Goal: Information Seeking & Learning: Find specific fact

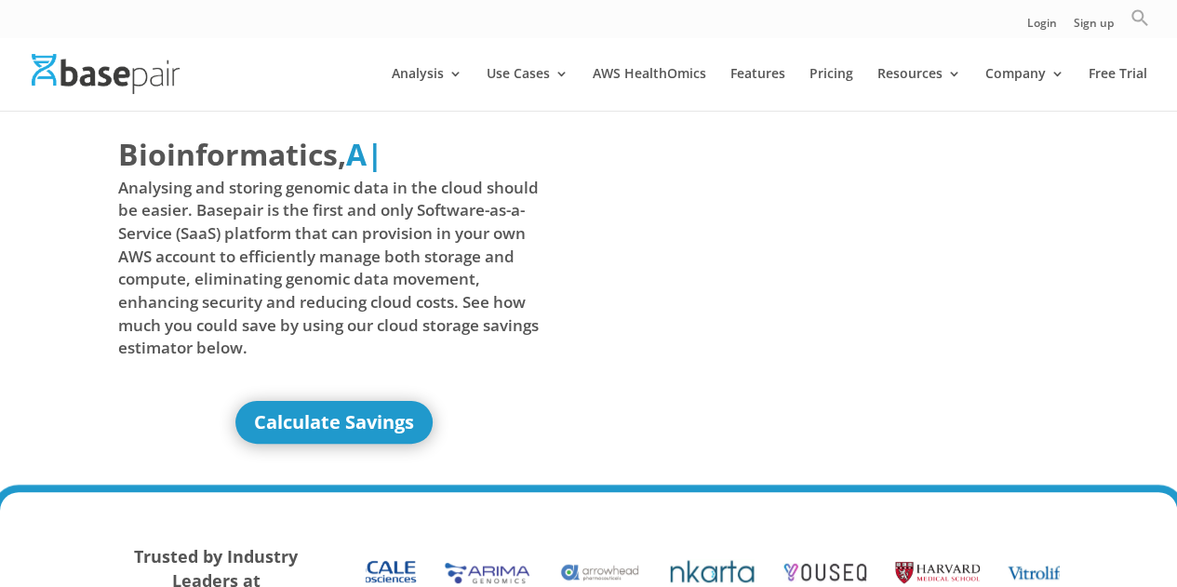
click at [1141, 18] on icon "Search" at bounding box center [1140, 17] width 19 height 19
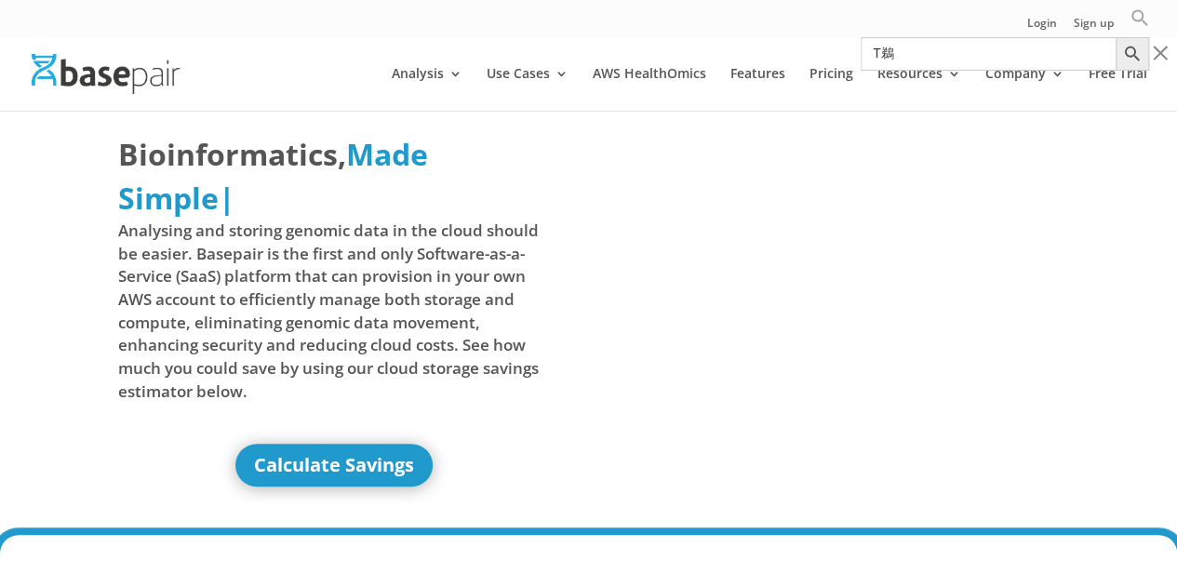
type input "T"
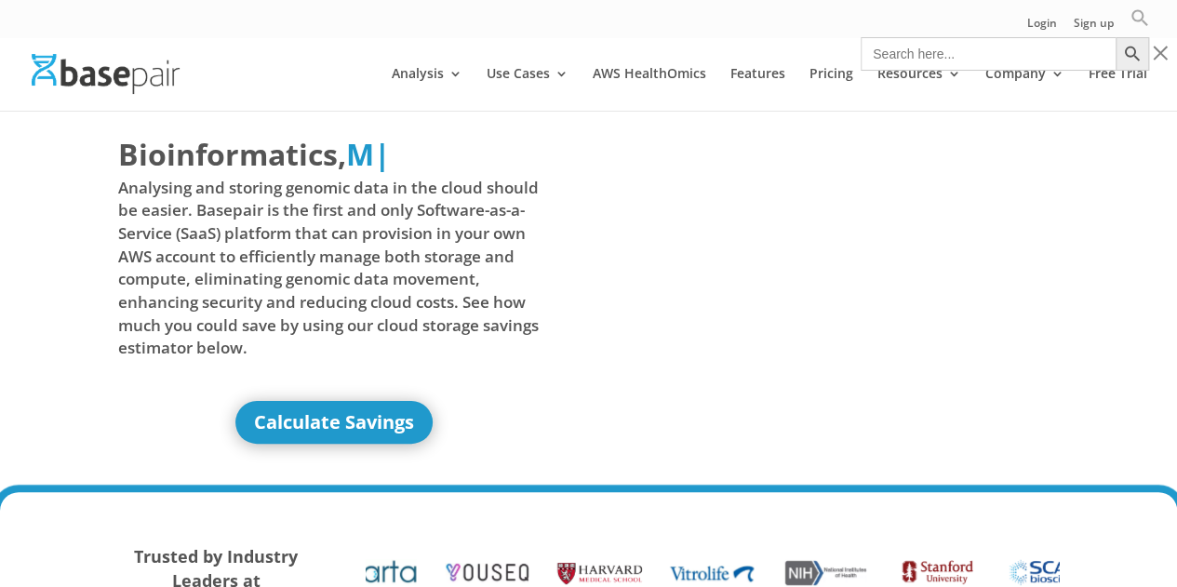
type input "Ｔ"
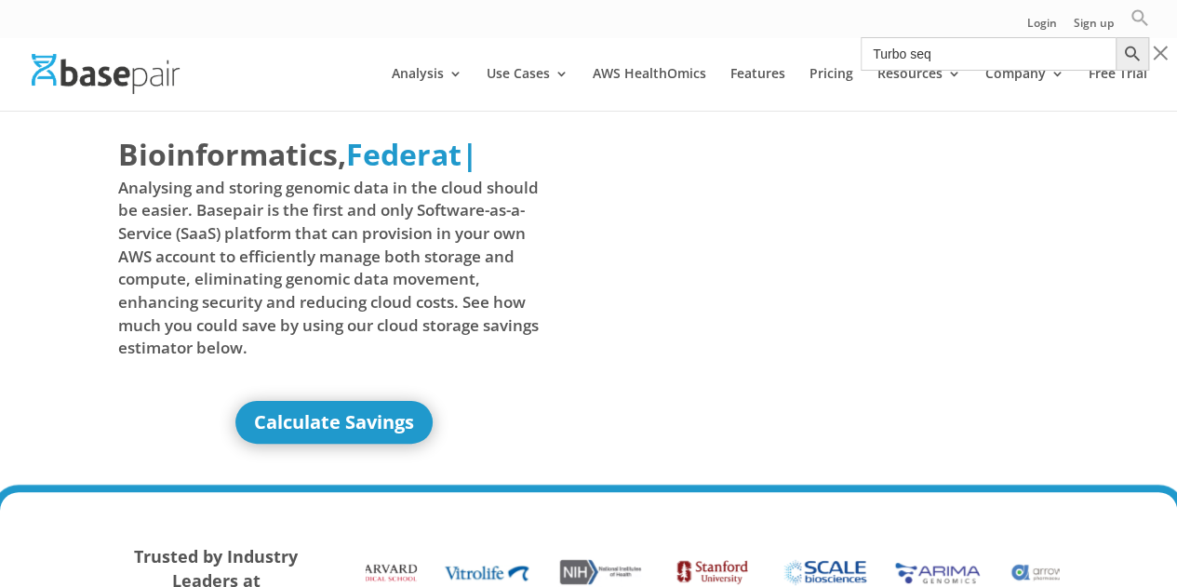
type input "Turbo seq"
click at [1116, 37] on button "Search Button" at bounding box center [1133, 54] width 34 height 34
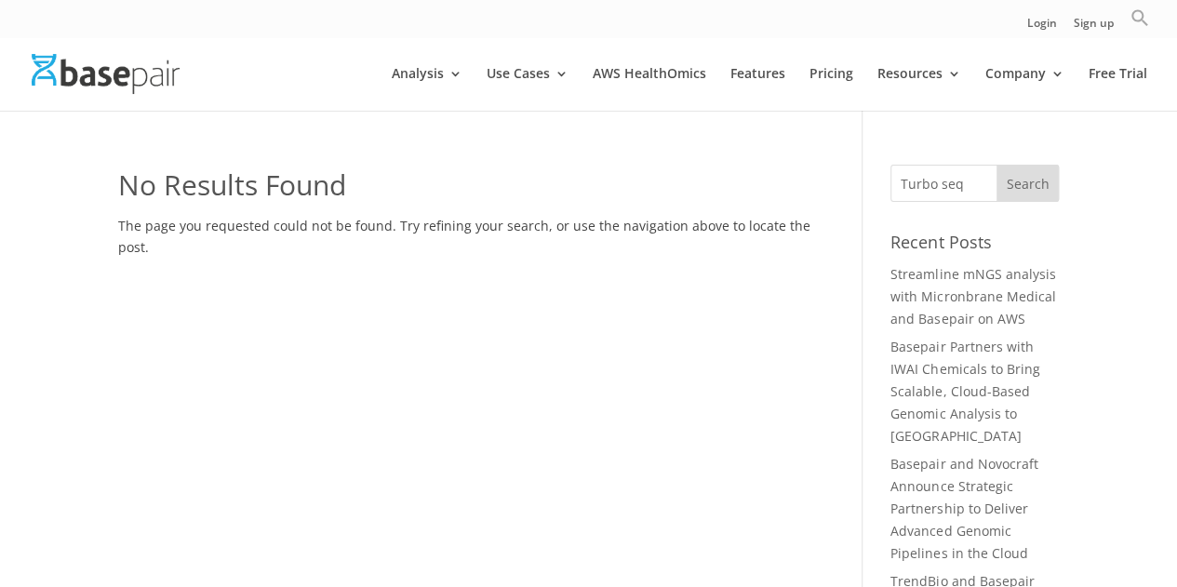
click at [1141, 23] on icon "Search" at bounding box center [1140, 17] width 19 height 19
type input "Turboseq"
click at [1116, 37] on button "Search Button" at bounding box center [1133, 54] width 34 height 34
